Goal: Task Accomplishment & Management: Complete application form

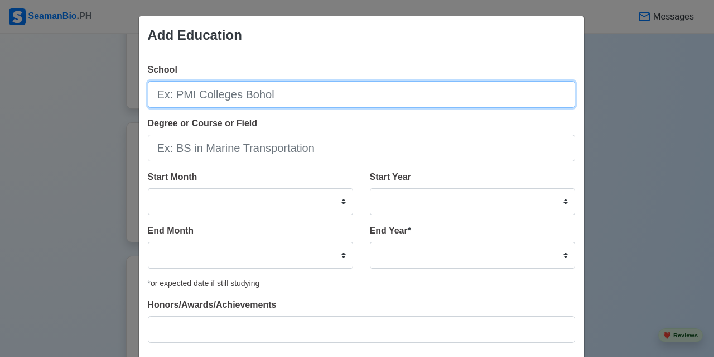
click at [381, 90] on input "School" at bounding box center [362, 94] width 428 height 27
type input "b"
type input "Bicol Merchant Marine College, Inc"
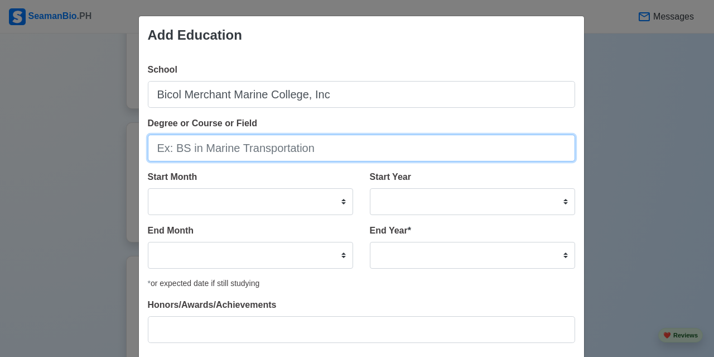
click at [271, 142] on input "Degree or Course or Field" at bounding box center [362, 148] width 428 height 27
type input "BS in Marine Engineering"
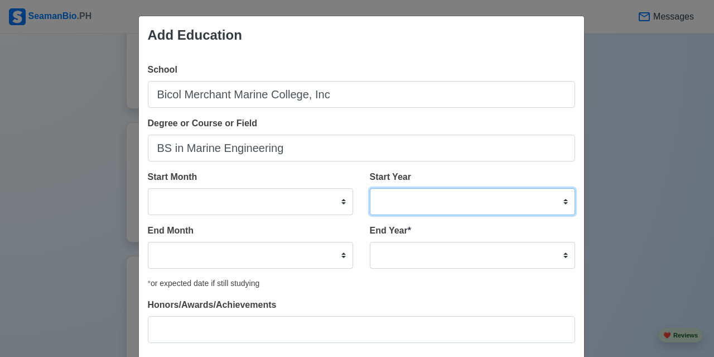
click at [502, 207] on select "2025 2024 2023 2022 2021 2020 2019 2018 2017 2016 2015 2014 2013 2012 2011 2010…" at bounding box center [472, 201] width 205 height 27
select select "2022"
click at [370, 188] on select "2025 2024 2023 2022 2021 2020 2019 2018 2017 2016 2015 2014 2013 2012 2011 2010…" at bounding box center [472, 201] width 205 height 27
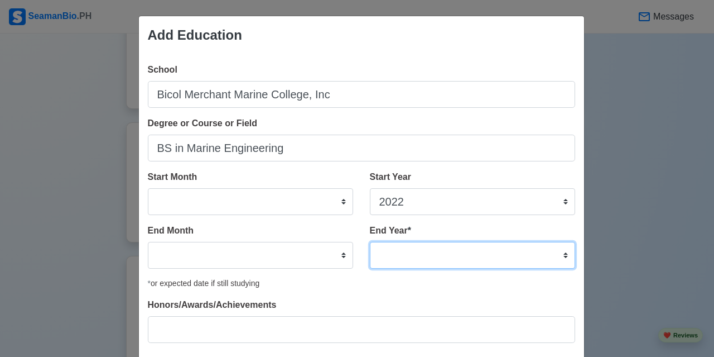
click at [439, 255] on select "2035 2034 2033 2032 2031 2030 2029 2028 2027 2026 2025 2024 2023 2022 2021 2020…" at bounding box center [472, 255] width 205 height 27
select select "2025"
click at [370, 242] on select "2035 2034 2033 2032 2031 2030 2029 2028 2027 2026 2025 2024 2023 2022 2021 2020…" at bounding box center [472, 255] width 205 height 27
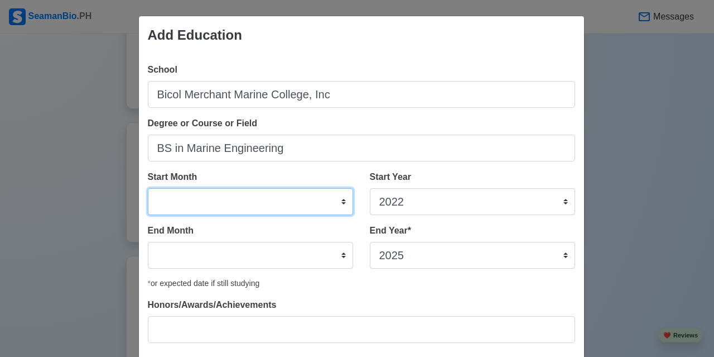
click at [241, 200] on select "January February March April May June July August September October November De…" at bounding box center [250, 201] width 205 height 27
select select "August"
click at [148, 188] on select "January February March April May June July August September October November De…" at bounding box center [250, 201] width 205 height 27
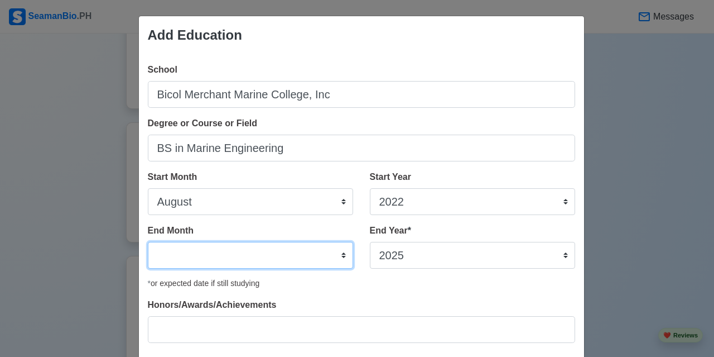
click at [195, 260] on select "January February March April May June July August September October November De…" at bounding box center [250, 255] width 205 height 27
select select "May"
click at [148, 242] on select "January February March April May June July August September October November De…" at bounding box center [250, 255] width 205 height 27
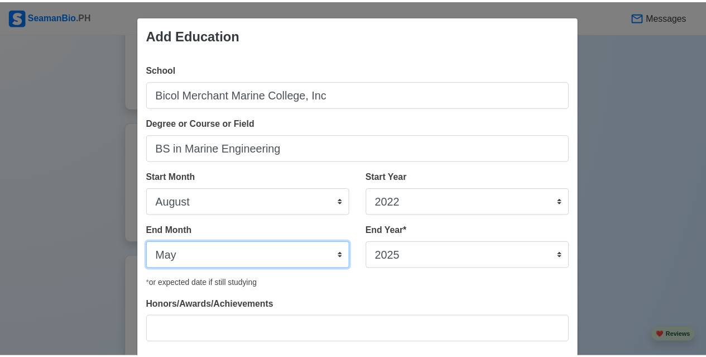
scroll to position [68, 0]
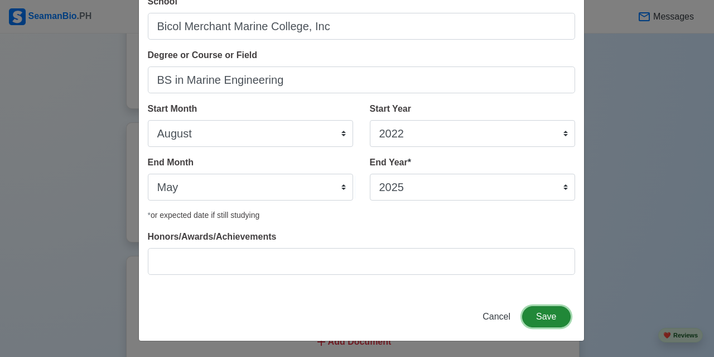
click at [550, 316] on button "Save" at bounding box center [546, 316] width 48 height 21
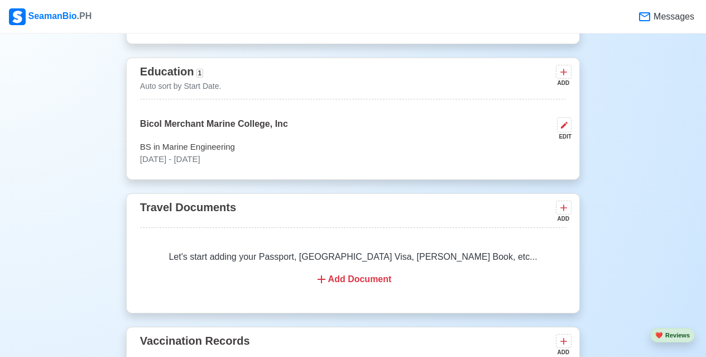
scroll to position [920, 0]
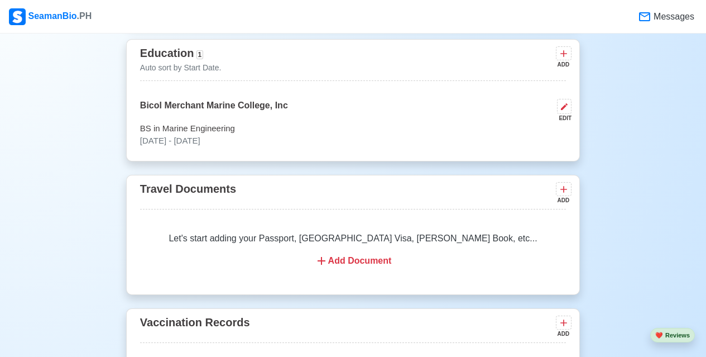
click at [376, 266] on div "Add Document" at bounding box center [352, 260] width 399 height 13
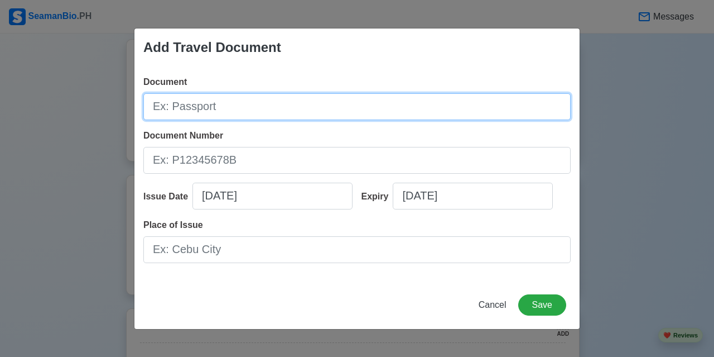
click at [243, 103] on input "Document" at bounding box center [357, 106] width 428 height 27
click at [203, 109] on input "Document" at bounding box center [357, 106] width 428 height 27
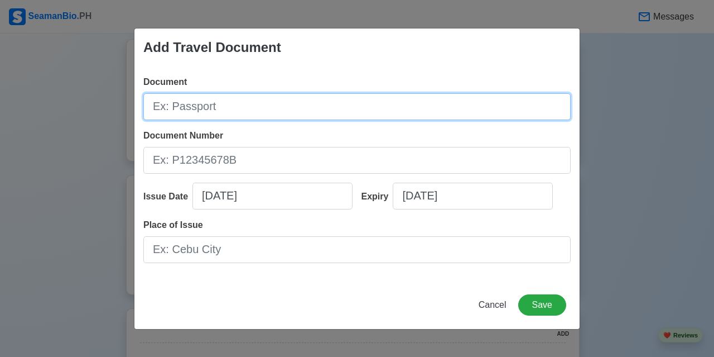
click at [203, 109] on input "Document" at bounding box center [357, 106] width 428 height 27
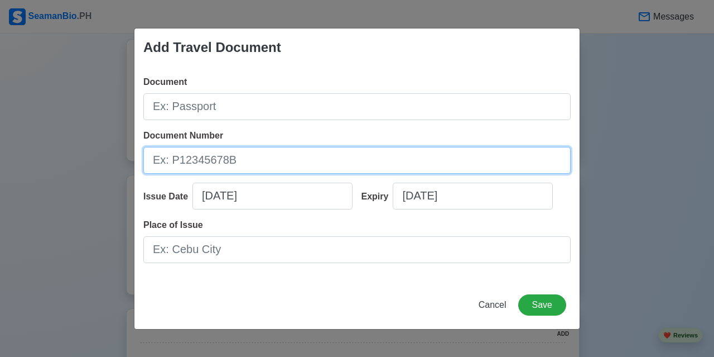
click at [199, 171] on input "Document Number" at bounding box center [357, 160] width 428 height 27
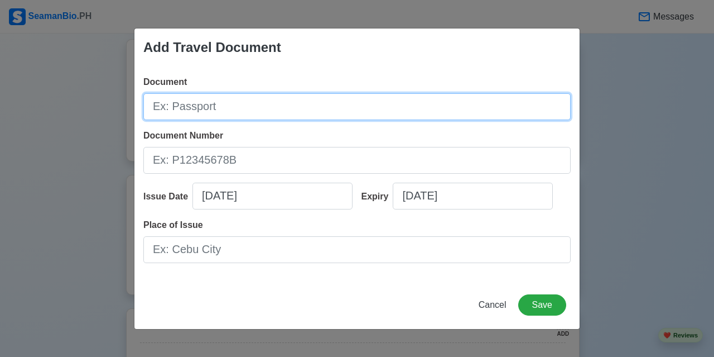
click at [237, 103] on input "Document" at bounding box center [357, 106] width 428 height 27
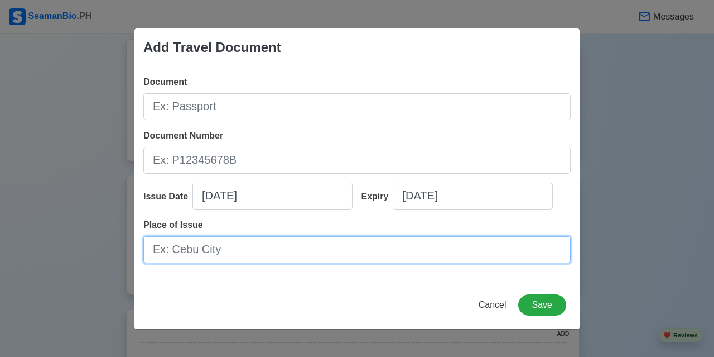
click at [422, 262] on input "Place of Issue" at bounding box center [357, 249] width 428 height 27
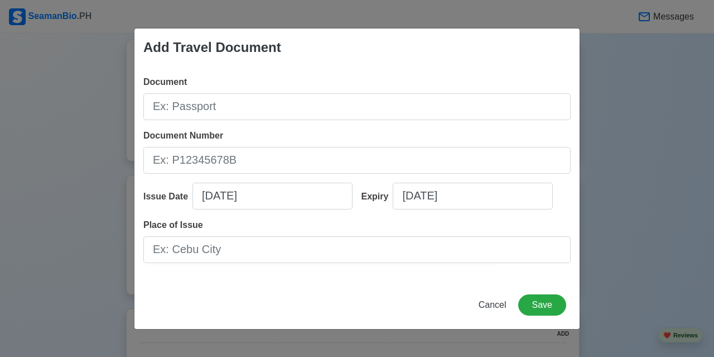
click at [308, 123] on div "Document Document Number Issue Date 08/20/2025 Expiry 08/20/2025 Place of Issue" at bounding box center [357, 173] width 445 height 214
click at [250, 206] on input "08/20/2025" at bounding box center [273, 196] width 160 height 27
select select "****"
select select "******"
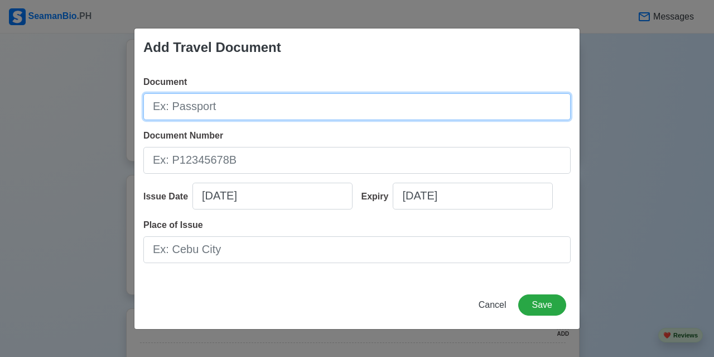
click at [208, 110] on input "Document" at bounding box center [357, 106] width 428 height 27
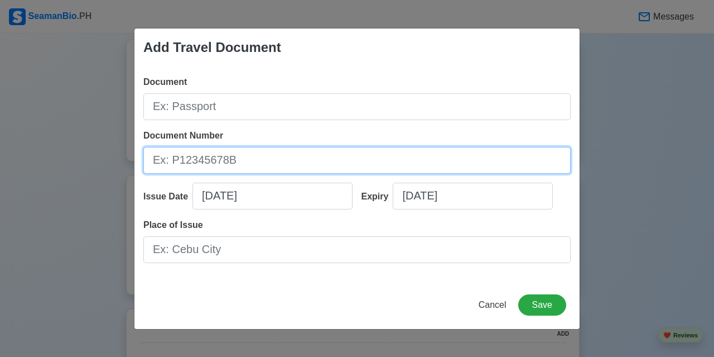
click at [191, 158] on input "Document Number" at bounding box center [357, 160] width 428 height 27
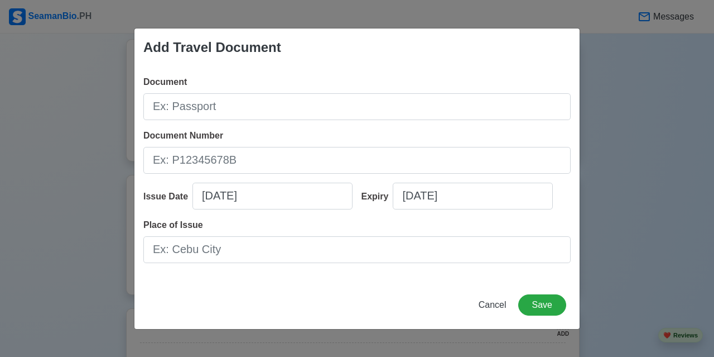
drag, startPoint x: 191, startPoint y: 158, endPoint x: 69, endPoint y: 193, distance: 126.5
click at [69, 193] on div "Add Travel Document Document Document Number Issue Date 08/20/2025 Expiry 08/20…" at bounding box center [357, 178] width 714 height 357
click at [501, 314] on button "Cancel" at bounding box center [493, 304] width 42 height 21
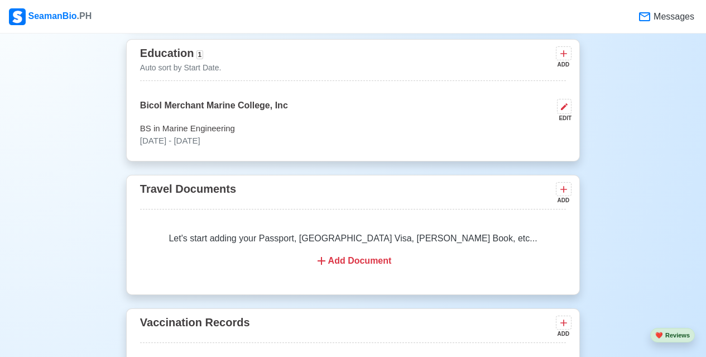
click at [360, 272] on div "Let's start adding your Passport, US Visa, Seaman Book, etc... Add Document" at bounding box center [353, 249] width 426 height 63
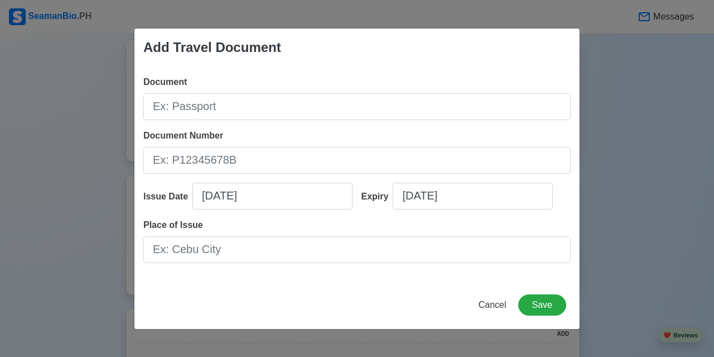
click at [360, 272] on div "Document Document Number Issue Date 08/20/2025 Expiry 08/20/2025 Place of Issue" at bounding box center [357, 173] width 445 height 214
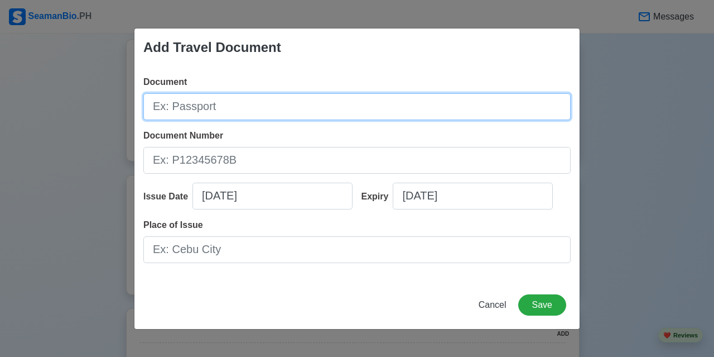
click at [172, 106] on input "Document" at bounding box center [357, 106] width 428 height 27
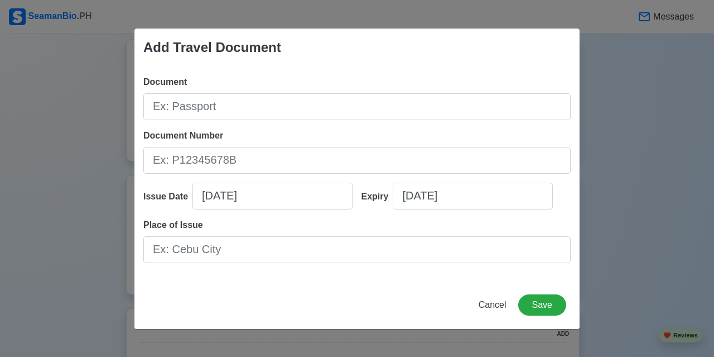
drag, startPoint x: 172, startPoint y: 106, endPoint x: 17, endPoint y: 129, distance: 156.8
click at [17, 129] on div "Add Travel Document Document Document Number Issue Date 08/20/2025 Expiry 08/20…" at bounding box center [357, 178] width 714 height 357
click at [534, 300] on button "Save" at bounding box center [542, 304] width 48 height 21
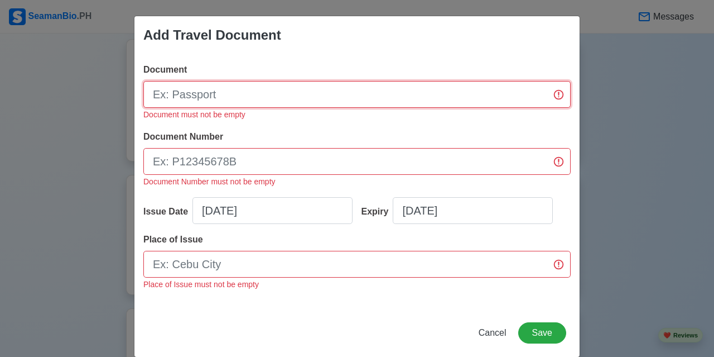
click at [331, 87] on input "Document" at bounding box center [357, 94] width 428 height 27
click at [273, 98] on input "Document" at bounding box center [357, 94] width 428 height 27
click at [210, 99] on input "Document" at bounding box center [357, 94] width 428 height 27
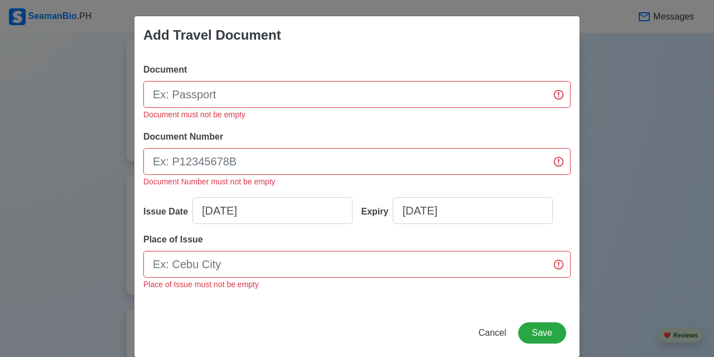
click at [9, 220] on div "Add Travel Document Document Document must not be empty Document Number Documen…" at bounding box center [357, 178] width 714 height 357
click at [79, 209] on div "Add Travel Document Document Document must not be empty Document Number Documen…" at bounding box center [357, 178] width 714 height 357
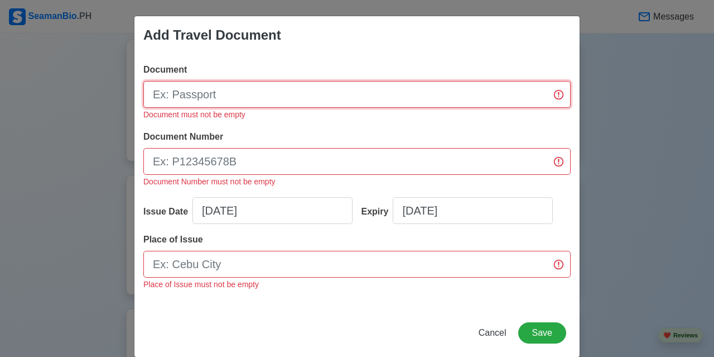
click at [212, 94] on input "Document" at bounding box center [357, 94] width 428 height 27
click at [205, 97] on input "Document" at bounding box center [357, 94] width 428 height 27
click at [187, 97] on input "Document" at bounding box center [357, 94] width 428 height 27
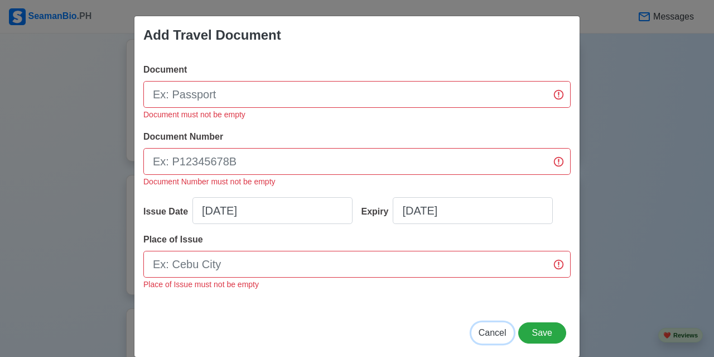
click at [484, 330] on span "Cancel" at bounding box center [493, 332] width 28 height 9
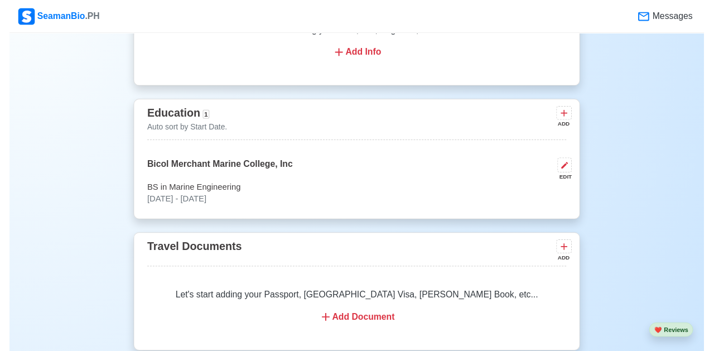
scroll to position [854, 0]
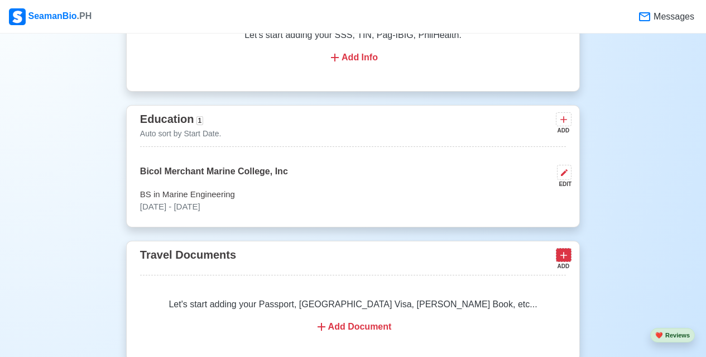
click at [568, 260] on icon at bounding box center [563, 254] width 11 height 11
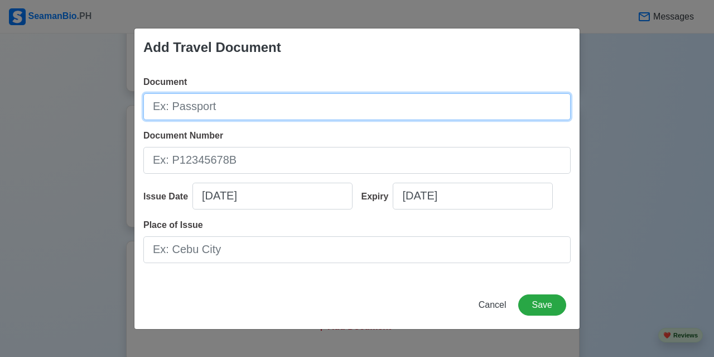
click at [230, 116] on input "Document" at bounding box center [357, 106] width 428 height 27
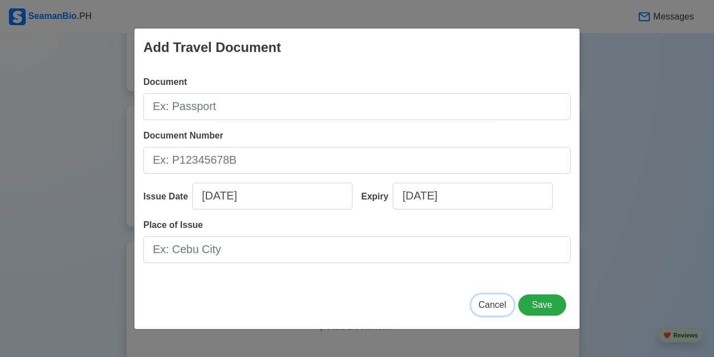
click at [494, 305] on span "Cancel" at bounding box center [493, 304] width 28 height 9
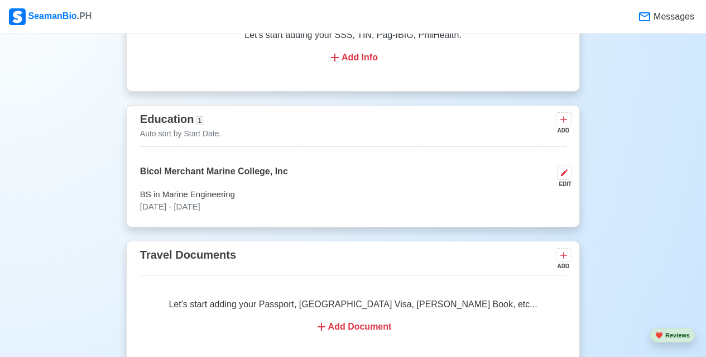
click at [368, 332] on div "Add Document" at bounding box center [352, 326] width 399 height 13
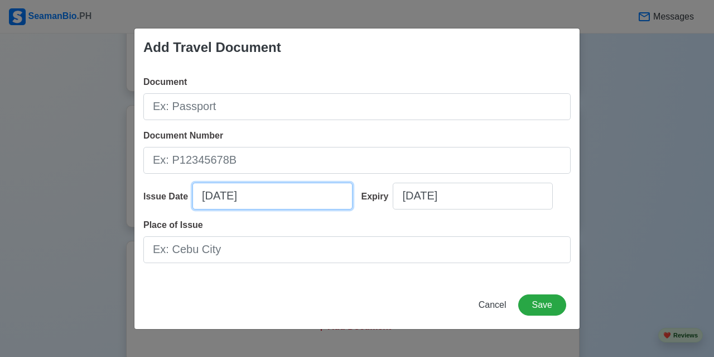
click at [218, 202] on input "08/20/2025" at bounding box center [273, 196] width 160 height 27
select select "****"
select select "******"
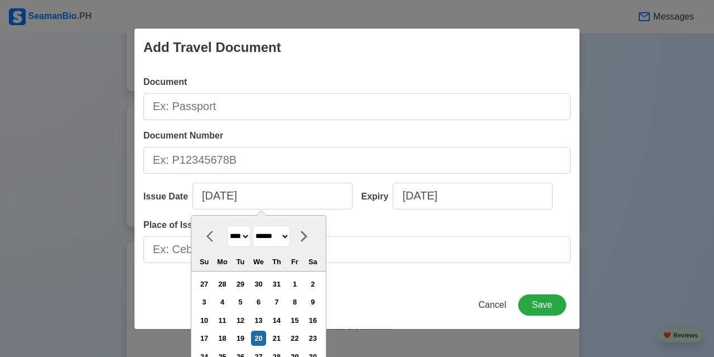
click at [247, 237] on select "**** **** **** **** **** **** **** **** **** **** **** **** **** **** **** ****…" at bounding box center [238, 236] width 23 height 22
select select "****"
click at [227, 225] on select "**** **** **** **** **** **** **** **** **** **** **** **** **** **** **** ****…" at bounding box center [238, 236] width 23 height 22
click at [299, 304] on div "9" at bounding box center [294, 301] width 15 height 15
type input "08/09/2024"
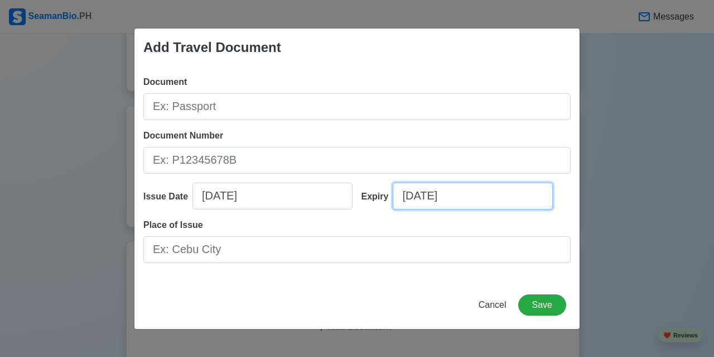
select select "****"
select select "******"
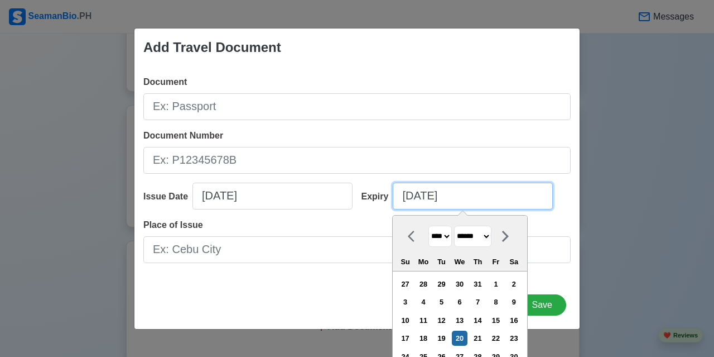
click at [433, 201] on input "08/20/2025" at bounding box center [473, 196] width 160 height 27
click at [448, 237] on select "**** **** **** **** **** **** **** **** **** **** **** **** **** **** **** ****…" at bounding box center [440, 236] width 23 height 22
select select "****"
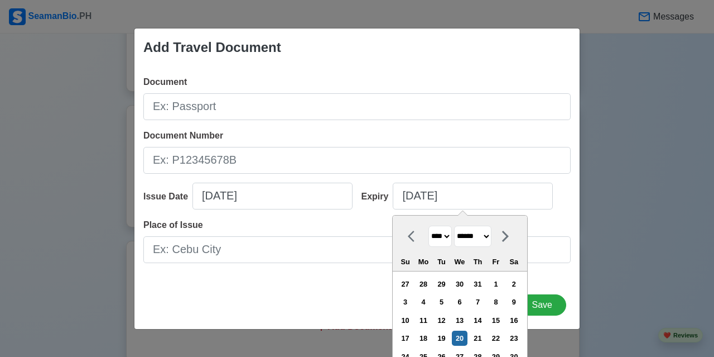
click at [429, 225] on select "**** **** **** **** **** **** **** **** **** **** **** **** **** **** **** ****…" at bounding box center [440, 236] width 23 height 22
click at [439, 218] on div "**** **** **** **** **** **** **** **** **** **** **** **** **** **** **** ****…" at bounding box center [460, 243] width 135 height 56
click at [464, 302] on div "9" at bounding box center [459, 301] width 15 height 15
type input "08/09/2034"
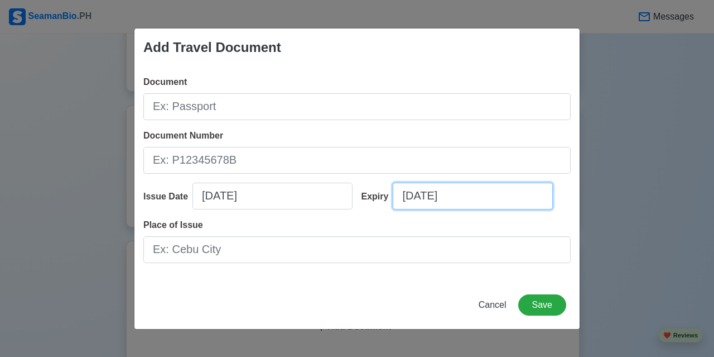
click at [440, 200] on input "08/09/2034" at bounding box center [473, 196] width 160 height 27
select select "****"
select select "******"
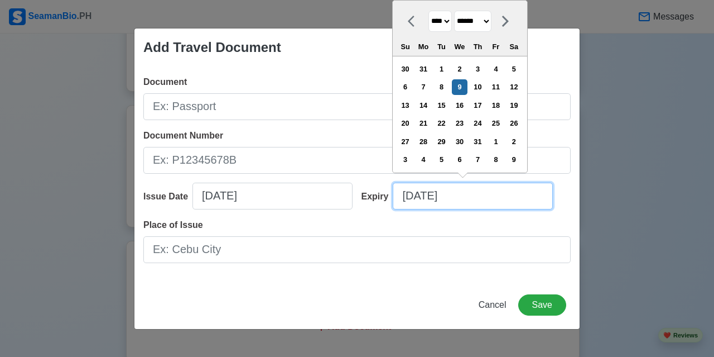
click at [428, 197] on input "08/09/2034" at bounding box center [473, 196] width 160 height 27
click at [449, 85] on div "8" at bounding box center [441, 86] width 15 height 15
type input "08/08/2034"
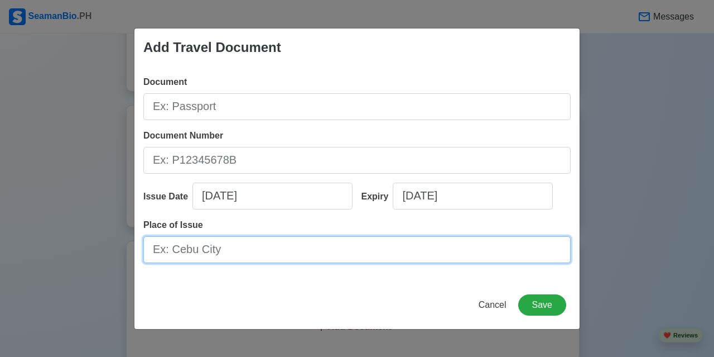
click at [430, 253] on input "Place of Issue" at bounding box center [357, 249] width 428 height 27
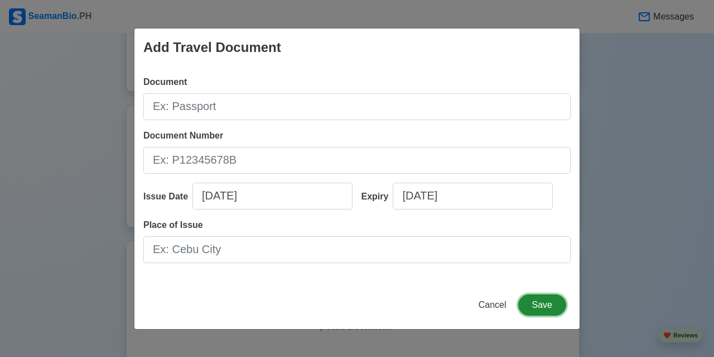
click at [549, 304] on button "Save" at bounding box center [542, 304] width 48 height 21
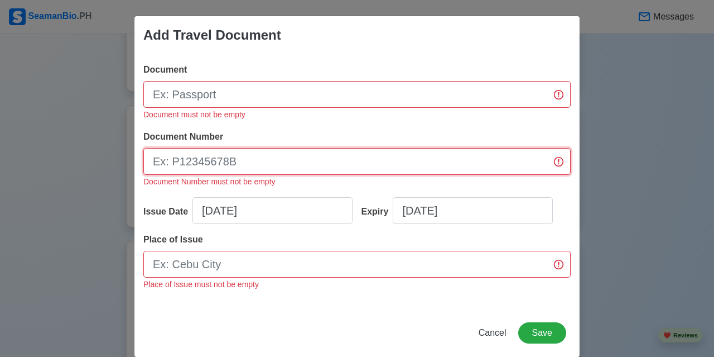
click at [344, 167] on input "Document Number" at bounding box center [357, 161] width 428 height 27
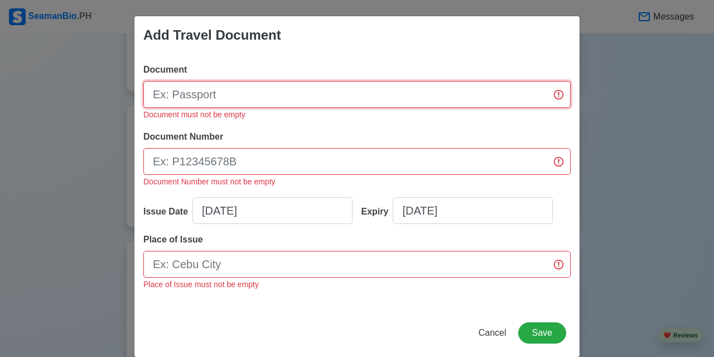
click at [266, 97] on input "Document" at bounding box center [357, 94] width 428 height 27
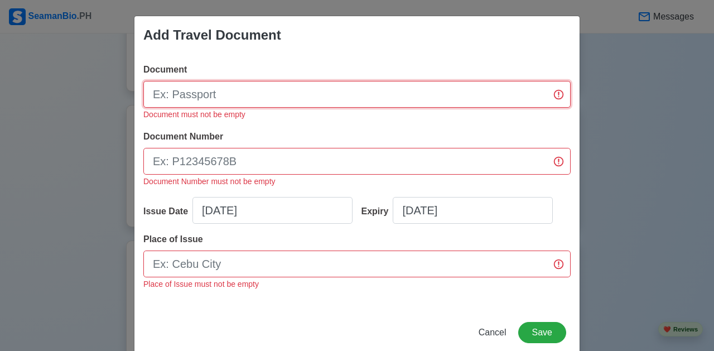
click at [271, 93] on input "Document" at bounding box center [357, 94] width 428 height 27
click at [233, 92] on input "Document" at bounding box center [357, 94] width 428 height 27
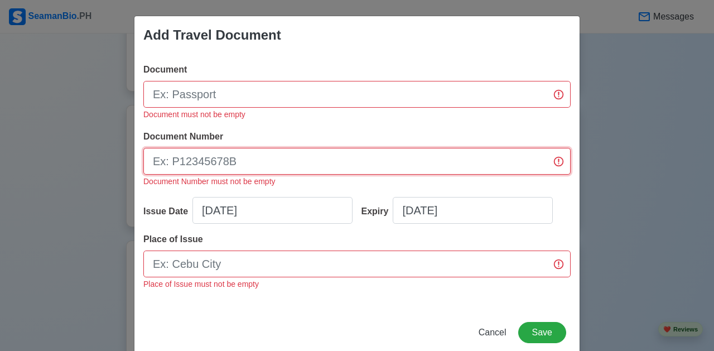
click at [234, 160] on input "Document Number" at bounding box center [357, 161] width 428 height 27
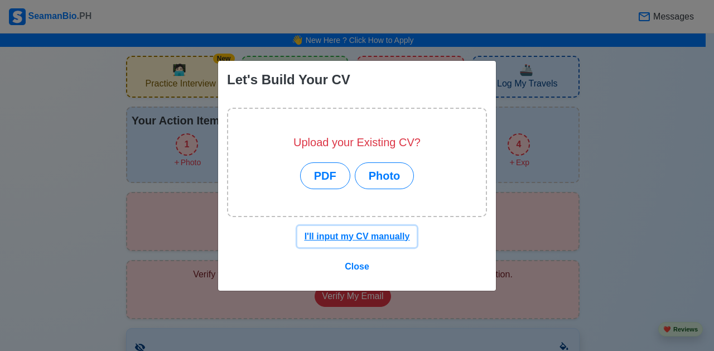
click at [384, 239] on u "I'll input my CV manually" at bounding box center [357, 236] width 105 height 9
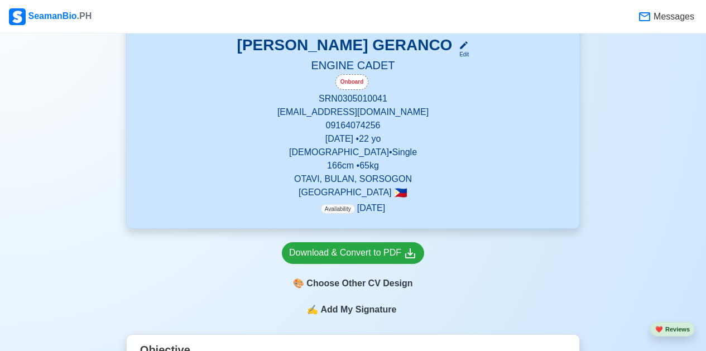
scroll to position [391, 0]
click at [349, 82] on div "Onboard" at bounding box center [351, 82] width 33 height 16
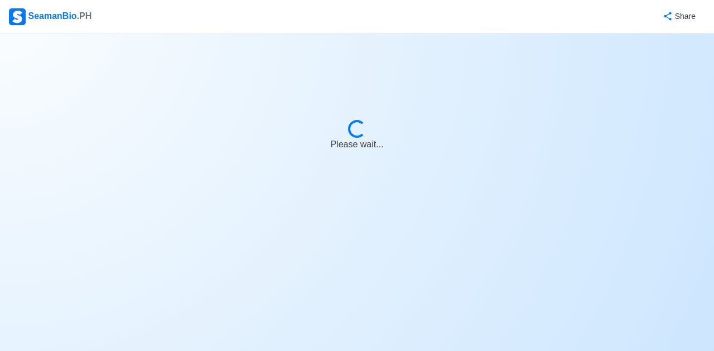
select select "Onboard"
select select "Visible for Hiring"
select select "Single"
select select "[DEMOGRAPHIC_DATA]"
select select "PH"
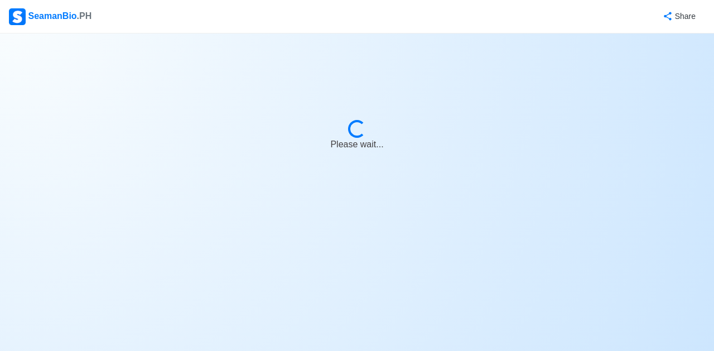
select select "1756659600000"
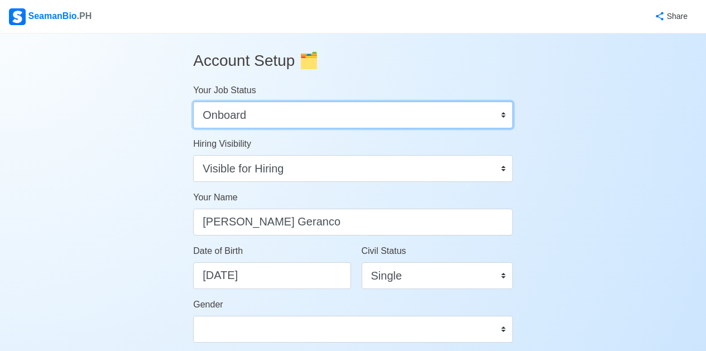
click at [477, 111] on select "Onboard Actively Looking for Job Not Looking for Job" at bounding box center [353, 115] width 320 height 27
select select "Actively Looking for Job"
click at [193, 102] on select "Onboard Actively Looking for Job Not Looking for Job" at bounding box center [353, 115] width 320 height 27
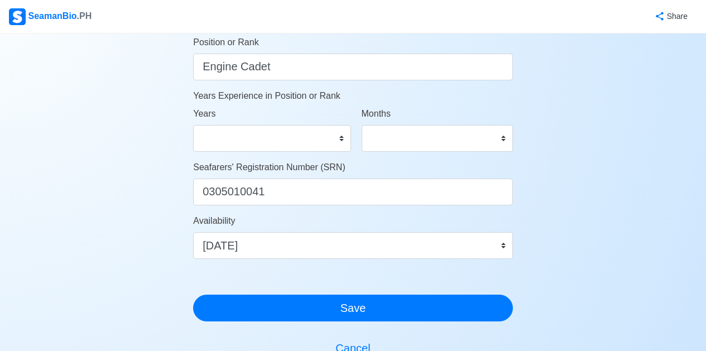
scroll to position [583, 0]
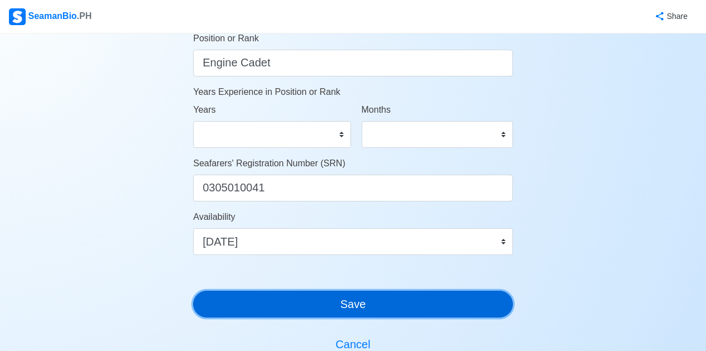
click at [470, 304] on button "Save" at bounding box center [353, 304] width 320 height 27
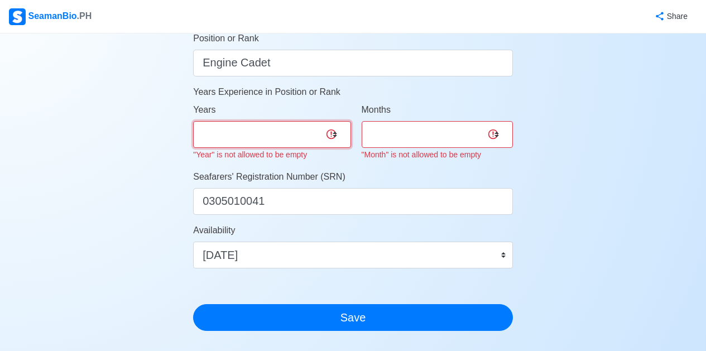
click at [274, 142] on select "0 1 2 3 4 5 6 7 8 9 10 11 12 13 14 15 16 17 18 19 20 21 22 23 24 25 26 27 28 29…" at bounding box center [271, 134] width 157 height 27
select select "0"
click at [193, 121] on select "0 1 2 3 4 5 6 7 8 9 10 11 12 13 14 15 16 17 18 19 20 21 22 23 24 25 26 27 28 29…" at bounding box center [271, 134] width 157 height 27
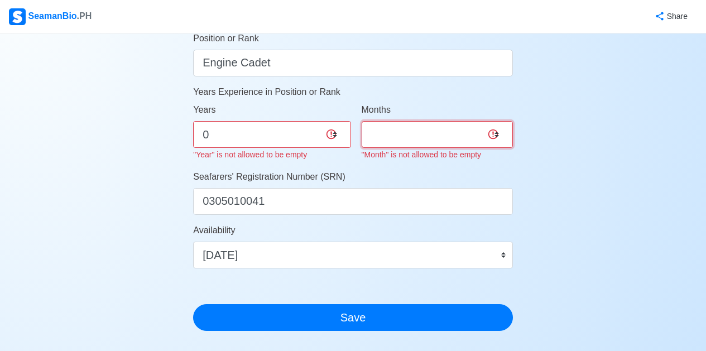
click at [405, 134] on select "0 1 2 3 4 5 6 7 8 9 10 11" at bounding box center [437, 134] width 151 height 27
select select "0"
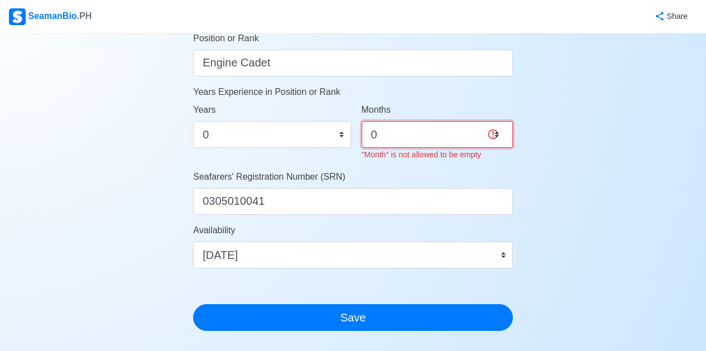
click at [362, 121] on select "0 1 2 3 4 5 6 7 8 9 10 11" at bounding box center [437, 134] width 151 height 27
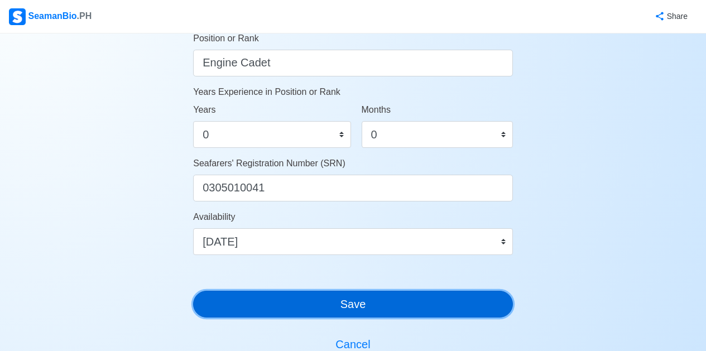
click at [417, 292] on button "Save" at bounding box center [353, 304] width 320 height 27
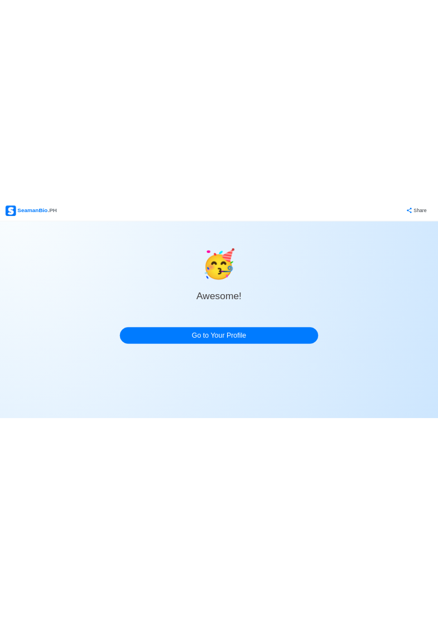
scroll to position [0, 0]
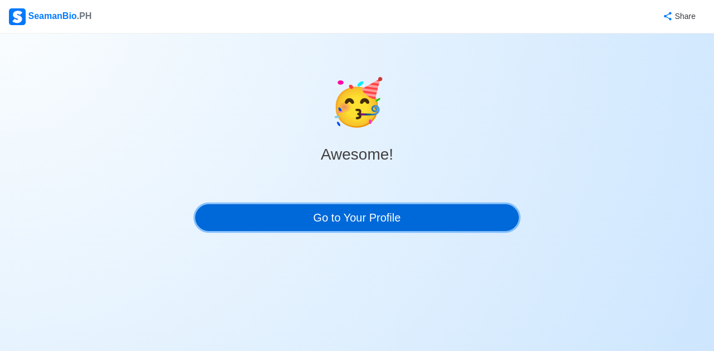
click at [452, 213] on link "Go to Your Profile" at bounding box center [357, 217] width 324 height 27
click at [404, 219] on link "Go to Your Profile" at bounding box center [357, 217] width 324 height 27
click at [392, 216] on link "Go to Your Profile" at bounding box center [357, 217] width 324 height 27
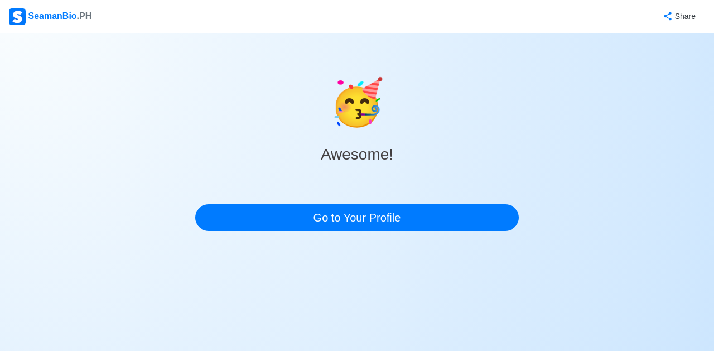
click at [44, 16] on div "SeamanBio .PH" at bounding box center [50, 16] width 83 height 17
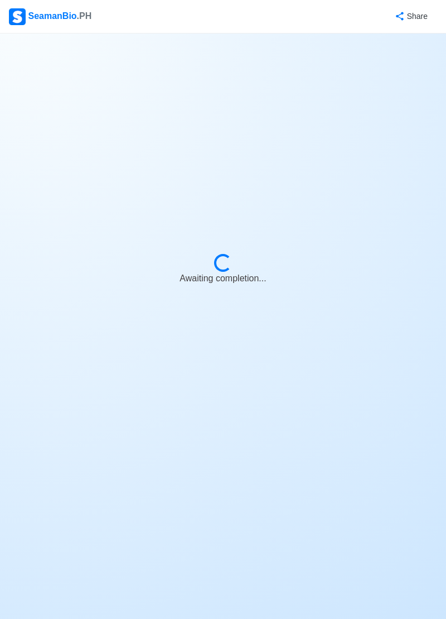
select select "Actively Looking for Job"
select select "Visible for Hiring"
select select "Single"
select select "[DEMOGRAPHIC_DATA]"
select select "PH"
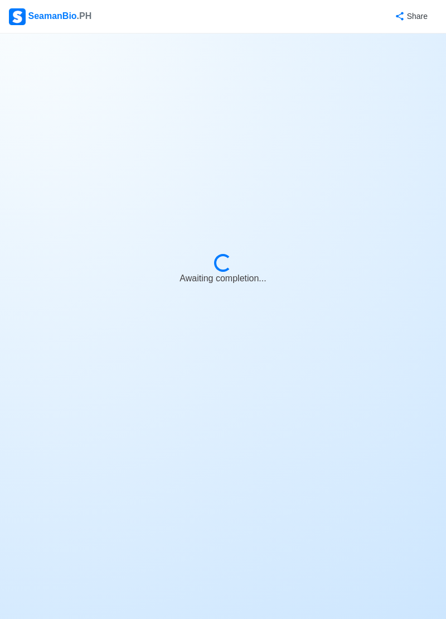
select select "1756659600000"
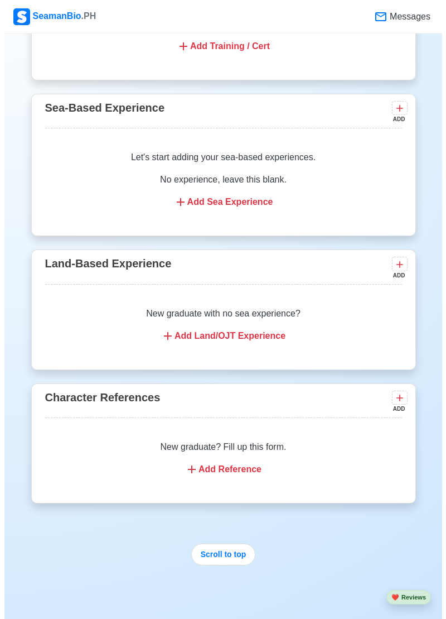
scroll to position [1549, 0]
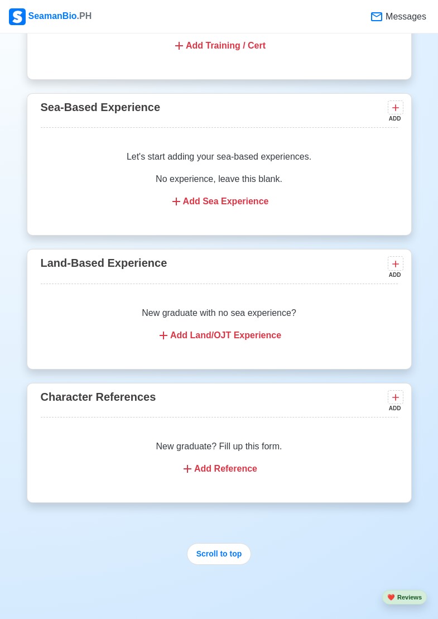
click at [234, 465] on div "Add Reference" at bounding box center [219, 468] width 330 height 13
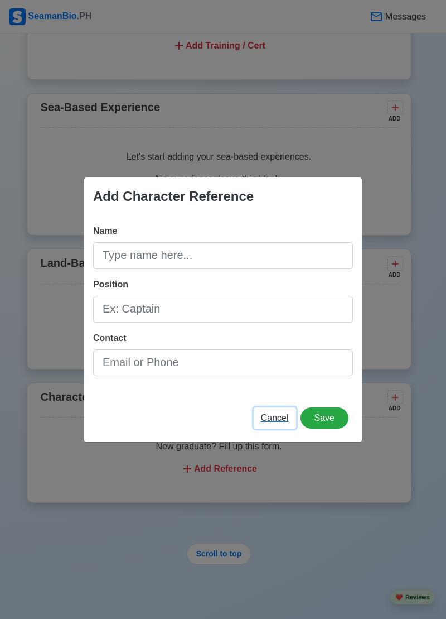
click at [277, 416] on span "Cancel" at bounding box center [275, 417] width 28 height 9
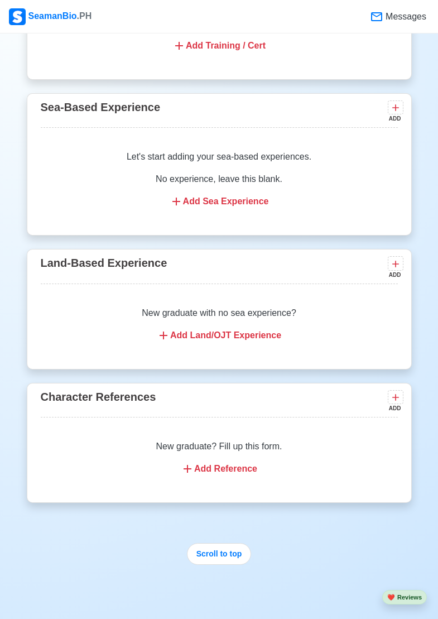
click at [233, 462] on div "Add Reference" at bounding box center [219, 468] width 330 height 13
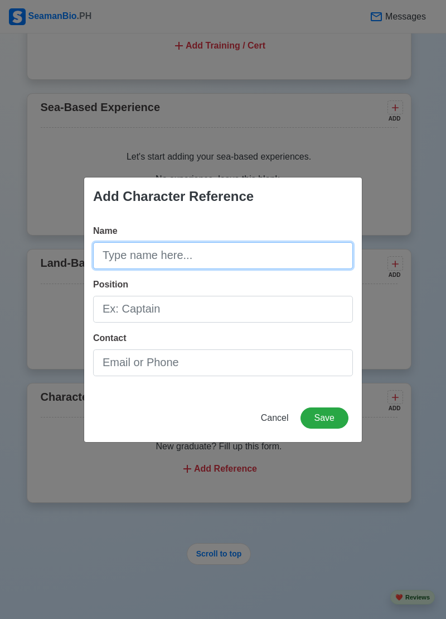
click at [242, 251] on input "Name" at bounding box center [223, 255] width 260 height 27
click at [177, 261] on input "Name" at bounding box center [223, 255] width 260 height 27
click at [165, 258] on input "Name" at bounding box center [223, 255] width 260 height 27
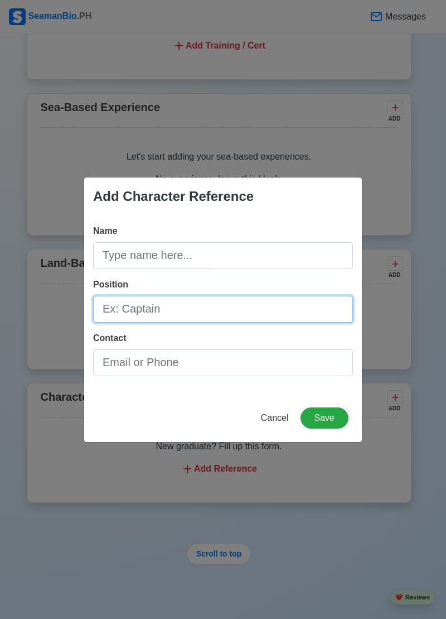
click at [243, 306] on input "Position" at bounding box center [223, 309] width 260 height 27
